Goal: Task Accomplishment & Management: Manage account settings

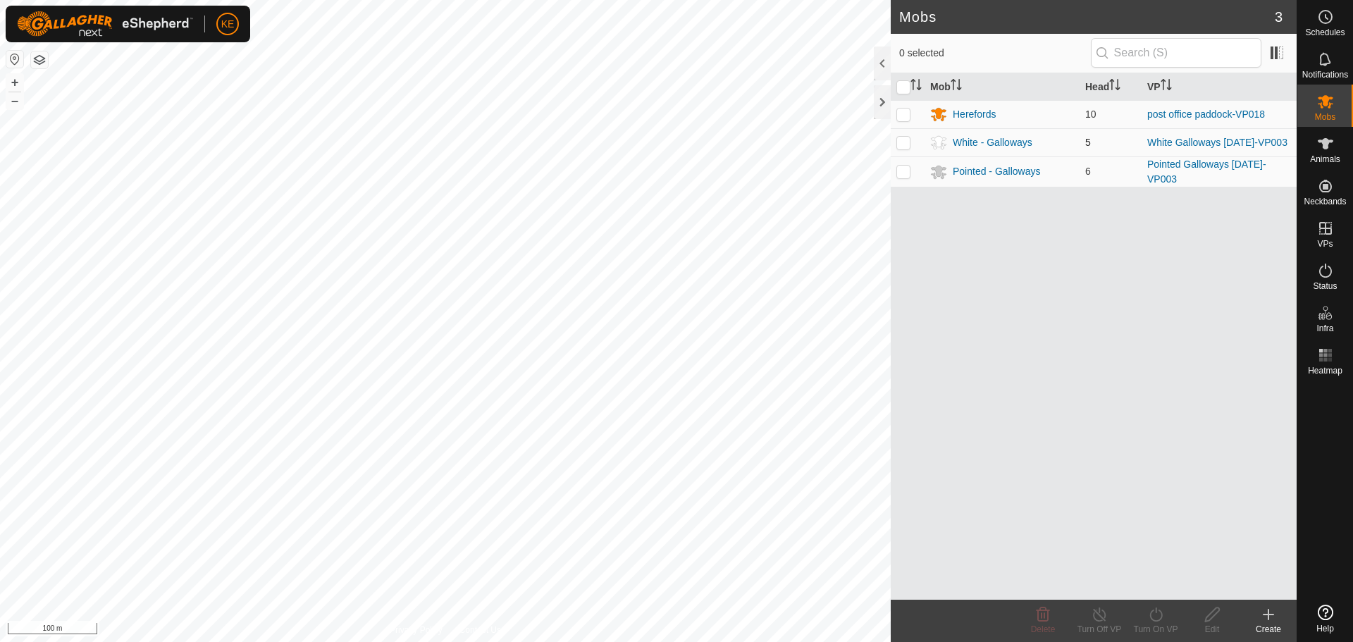
click at [902, 142] on p-checkbox at bounding box center [903, 142] width 14 height 11
checkbox input "true"
click at [975, 142] on div "White - Galloways" at bounding box center [993, 142] width 80 height 15
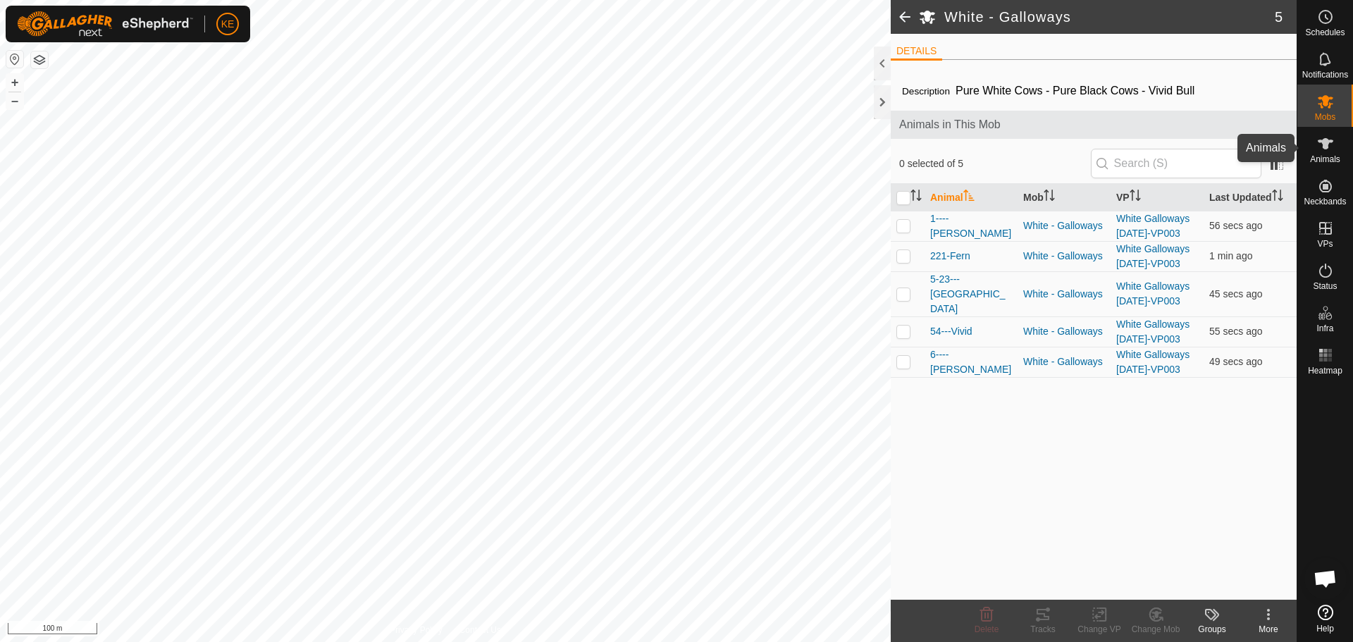
click at [1322, 154] on es-animals-svg-icon at bounding box center [1325, 143] width 25 height 23
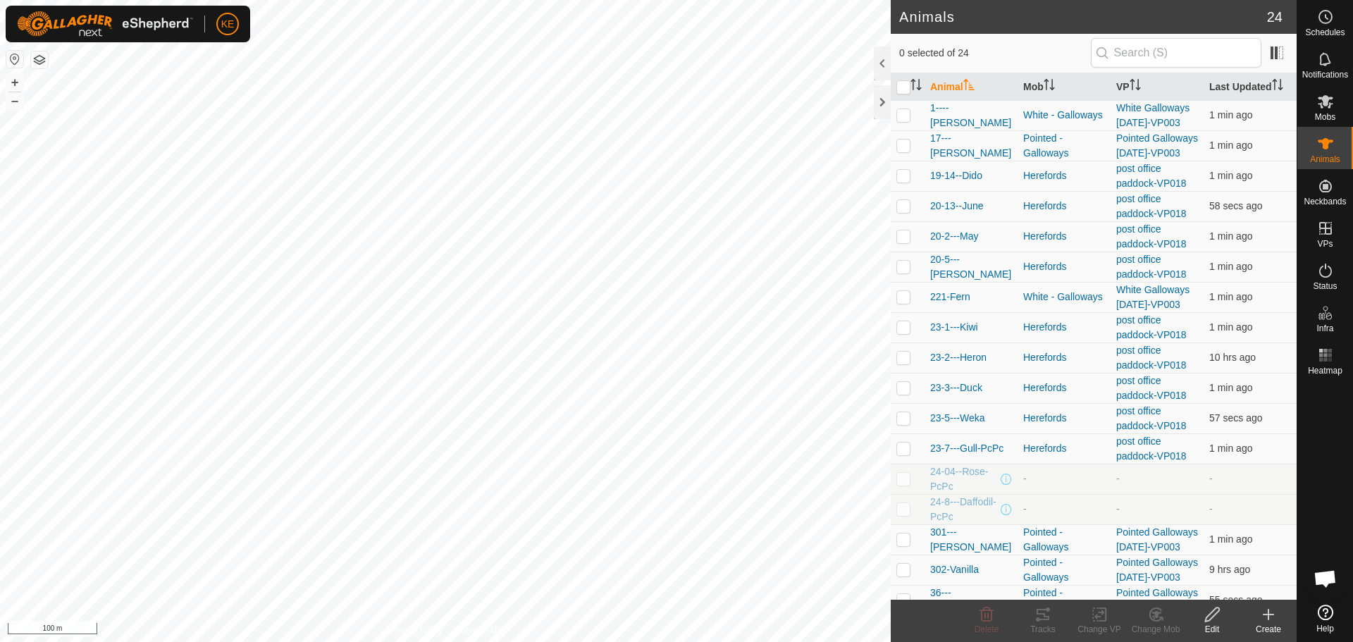
scroll to position [282, 0]
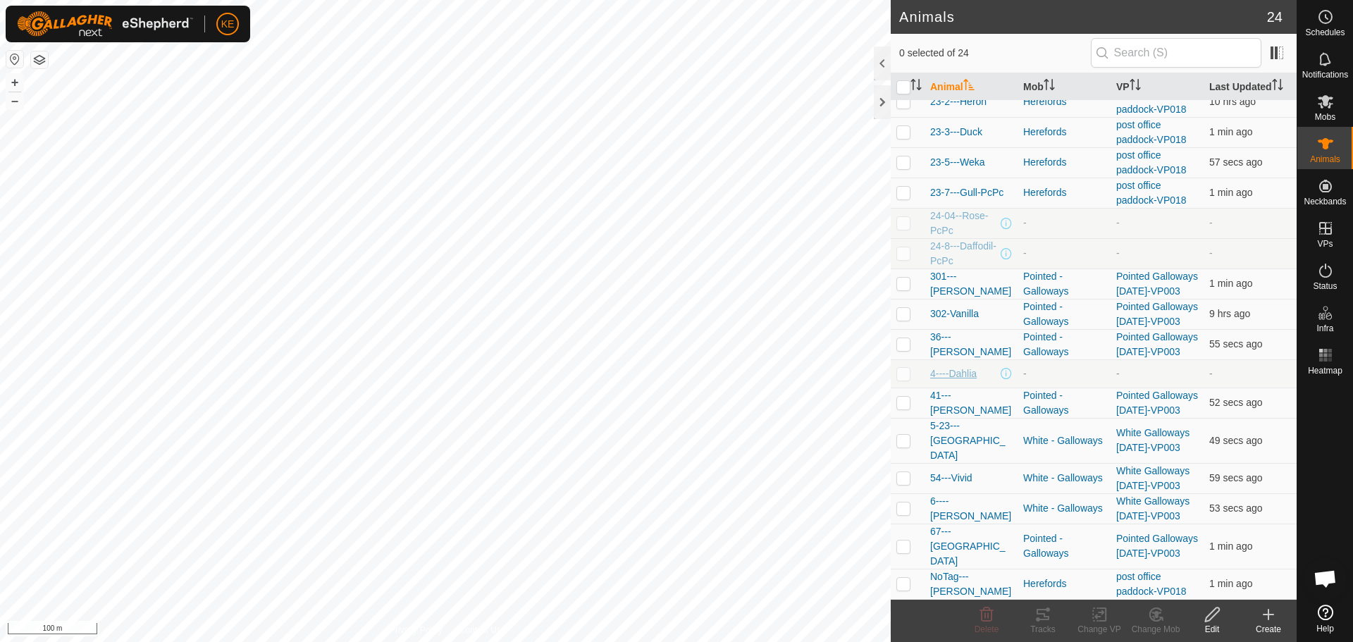
click at [962, 381] on span "4----Dahlia" at bounding box center [953, 373] width 46 height 15
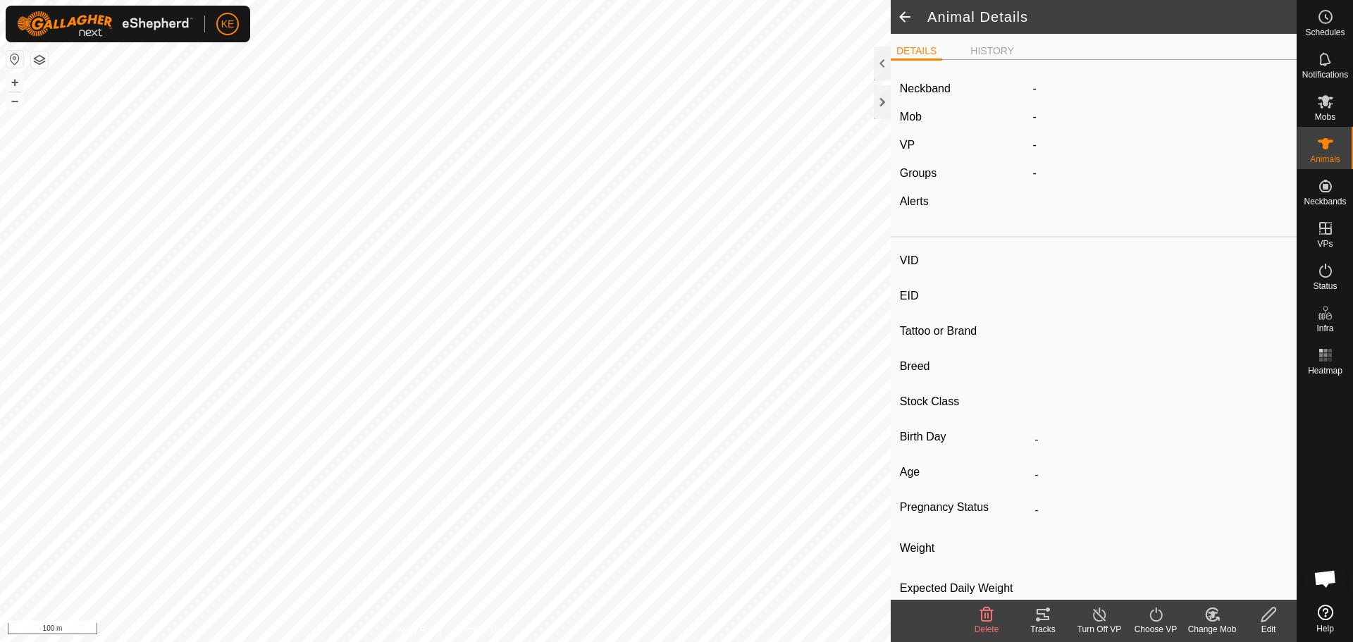
type input "4----Dahlia"
type input "942000016381104"
type input "Dahlia"
type input "[PERSON_NAME]"
type input "Cows"
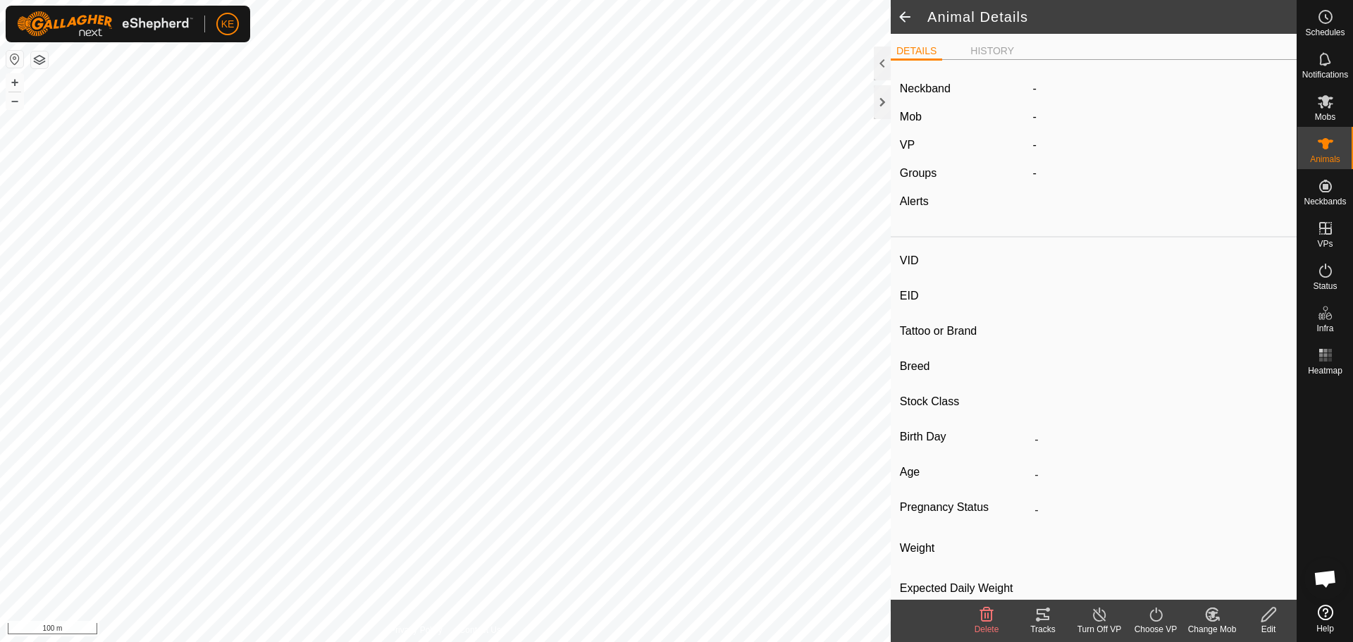
type input "09/2023"
type input "2 years"
type input "0 kg"
type input "-"
drag, startPoint x: 1086, startPoint y: 261, endPoint x: 1027, endPoint y: 265, distance: 59.3
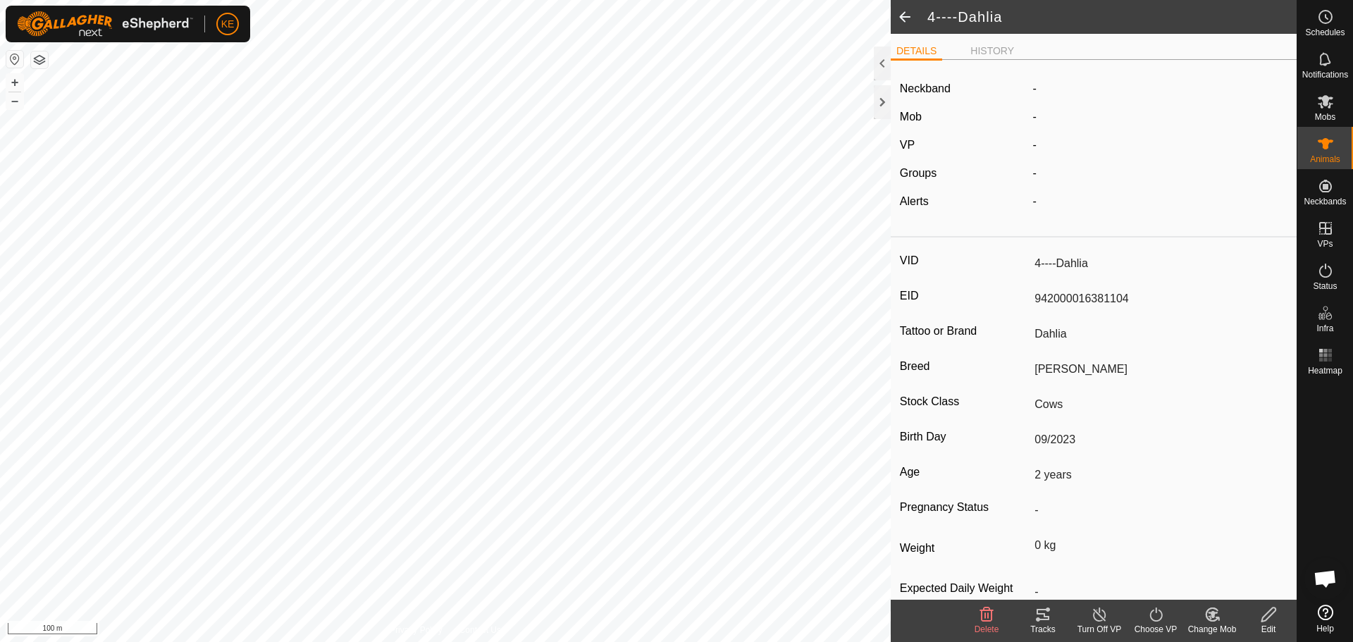
click at [1029, 265] on input "4----Dahlia" at bounding box center [1158, 264] width 259 height 24
